Goal: Transaction & Acquisition: Purchase product/service

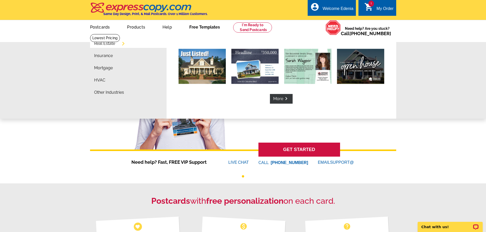
click at [197, 28] on link "Free Templates" at bounding box center [204, 27] width 47 height 12
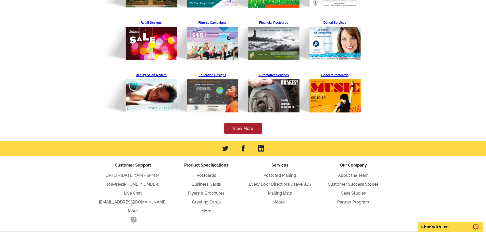
scroll to position [168, 0]
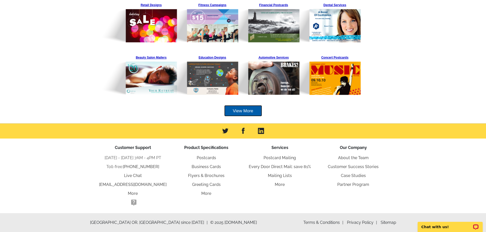
click at [245, 109] on link "View More" at bounding box center [243, 110] width 38 height 11
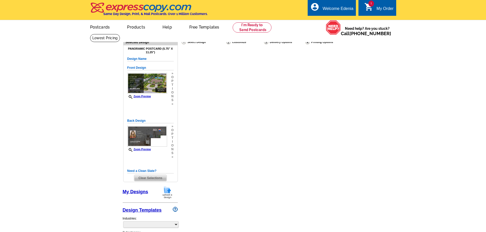
click at [134, 28] on link "Products" at bounding box center [136, 27] width 34 height 12
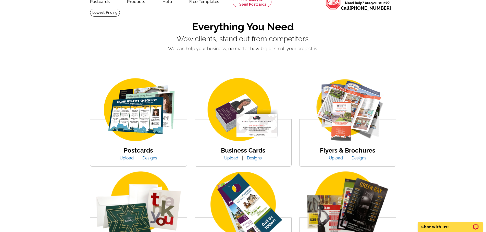
scroll to position [51, 0]
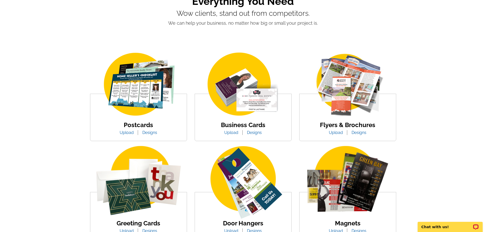
click at [359, 135] on link "Designs" at bounding box center [359, 132] width 22 height 5
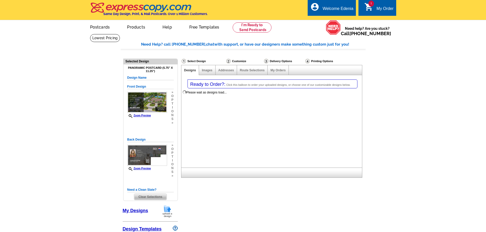
select select "2"
select select "6"
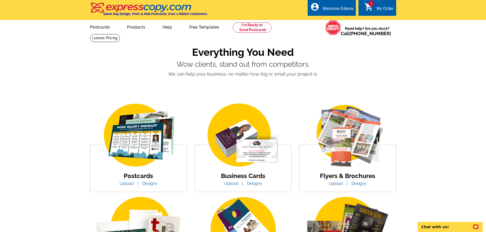
click at [385, 11] on div "My Order" at bounding box center [384, 9] width 17 height 7
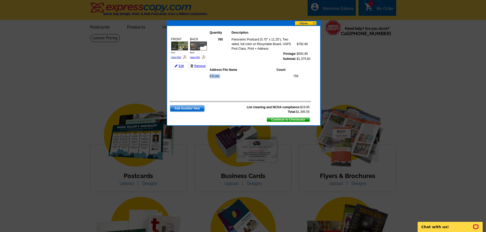
drag, startPoint x: 293, startPoint y: 76, endPoint x: 300, endPoint y: 76, distance: 6.6
click at [300, 76] on div "0.5.csv 759" at bounding box center [257, 81] width 96 height 19
click at [178, 58] on link "View PDF" at bounding box center [176, 57] width 10 height 3
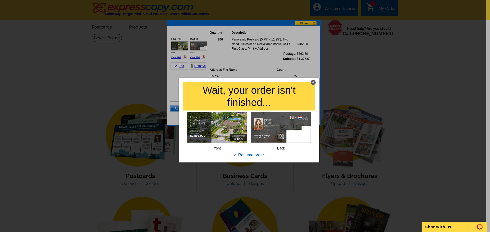
click at [313, 82] on div "X" at bounding box center [312, 82] width 5 height 5
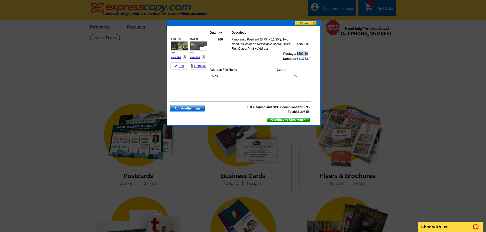
drag, startPoint x: 297, startPoint y: 54, endPoint x: 308, endPoint y: 53, distance: 11.1
click at [308, 53] on td "$592.80" at bounding box center [303, 53] width 14 height 5
drag, startPoint x: 297, startPoint y: 44, endPoint x: 310, endPoint y: 44, distance: 13.0
click at [310, 44] on td "$782.80" at bounding box center [303, 44] width 14 height 14
drag, startPoint x: 299, startPoint y: 59, endPoint x: 310, endPoint y: 59, distance: 10.5
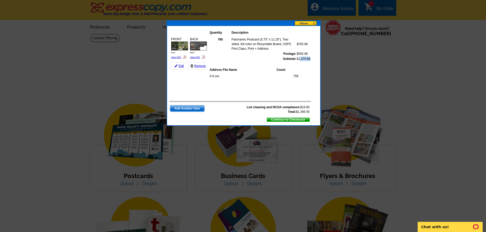
click at [310, 59] on td "$1,375.60" at bounding box center [303, 58] width 14 height 5
click at [309, 22] on button at bounding box center [308, 23] width 26 height 5
